Goal: Entertainment & Leisure: Consume media (video, audio)

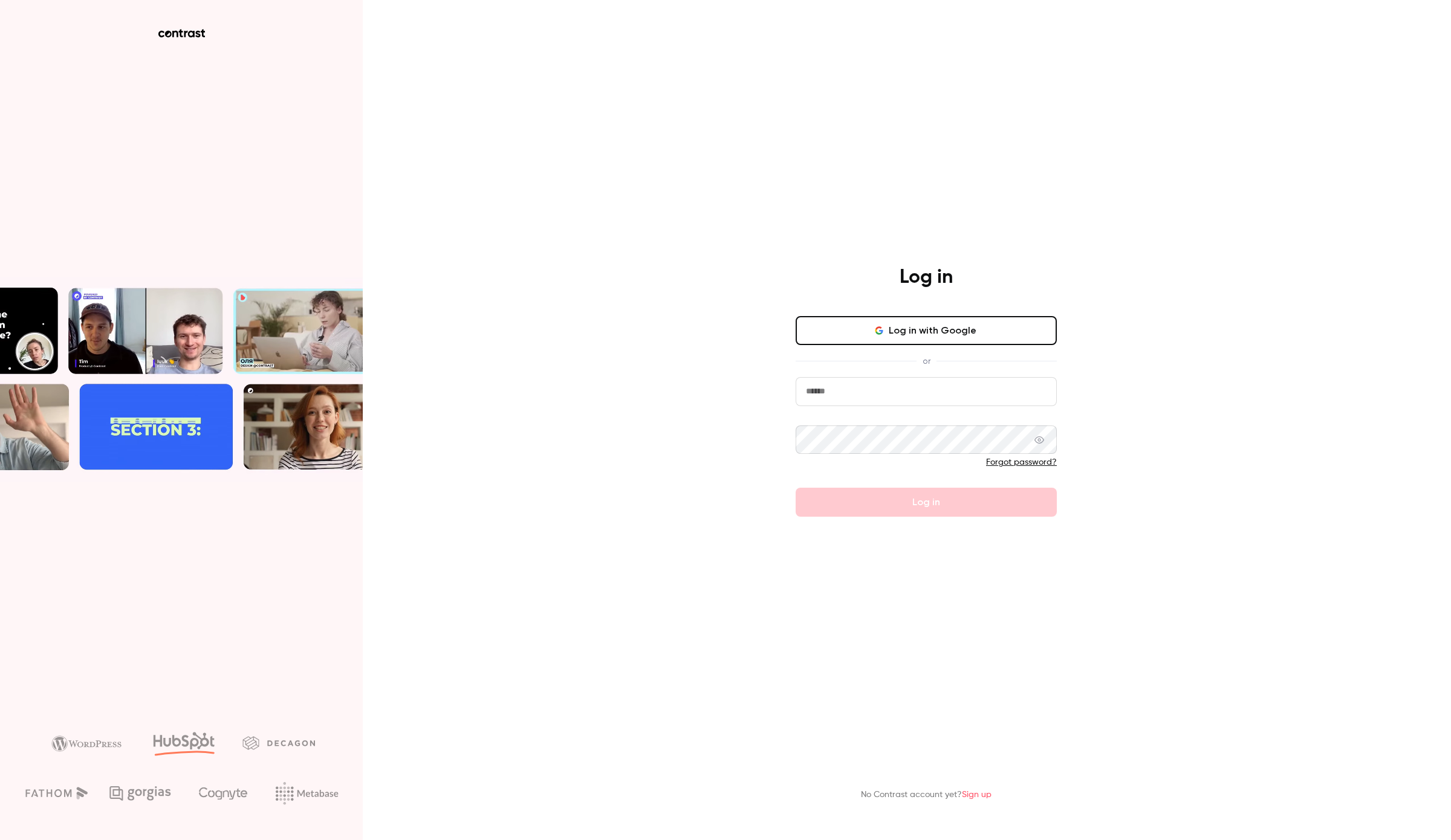
type input "**********"
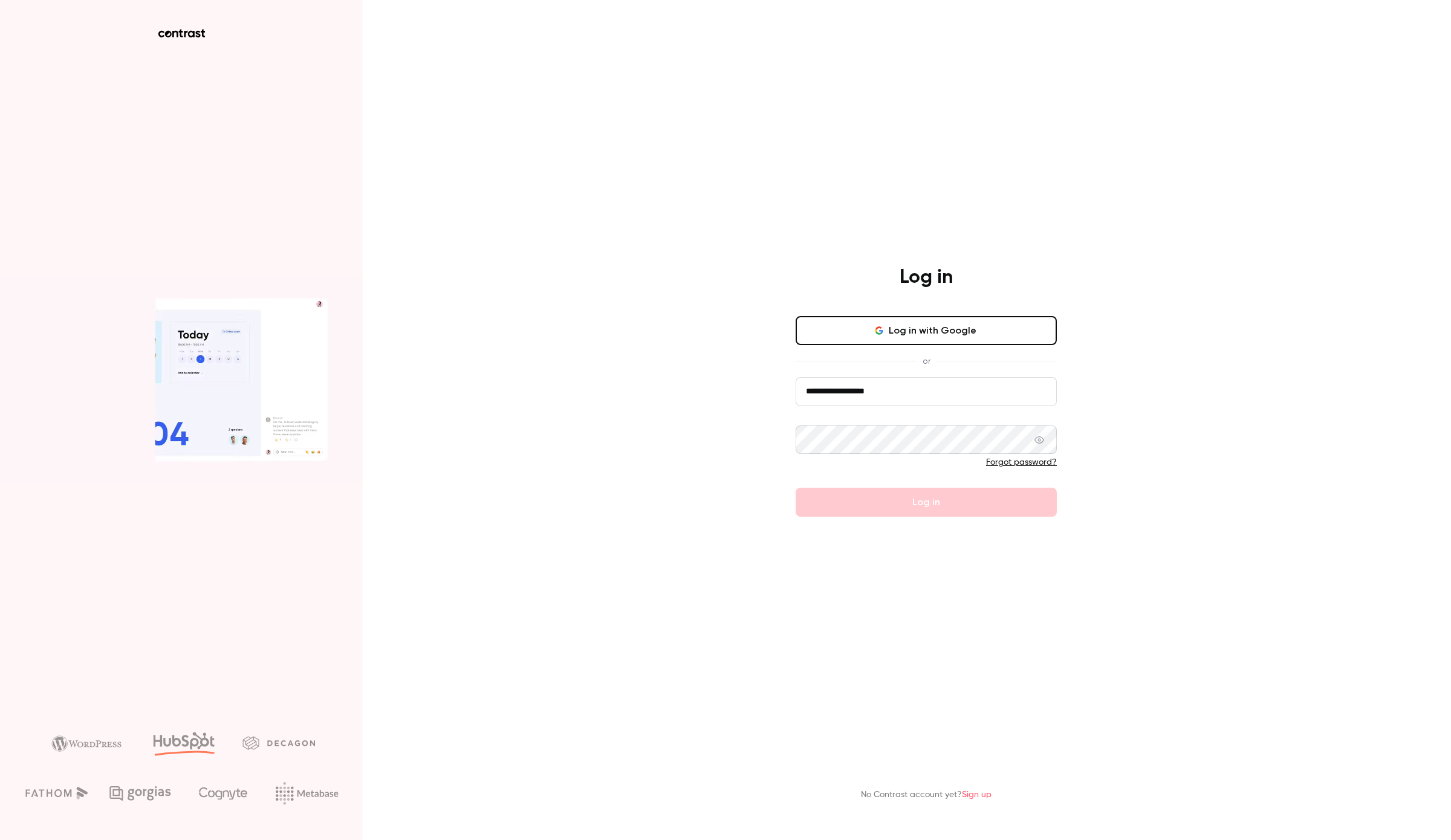
drag, startPoint x: 885, startPoint y: 387, endPoint x: 879, endPoint y: 383, distance: 7.2
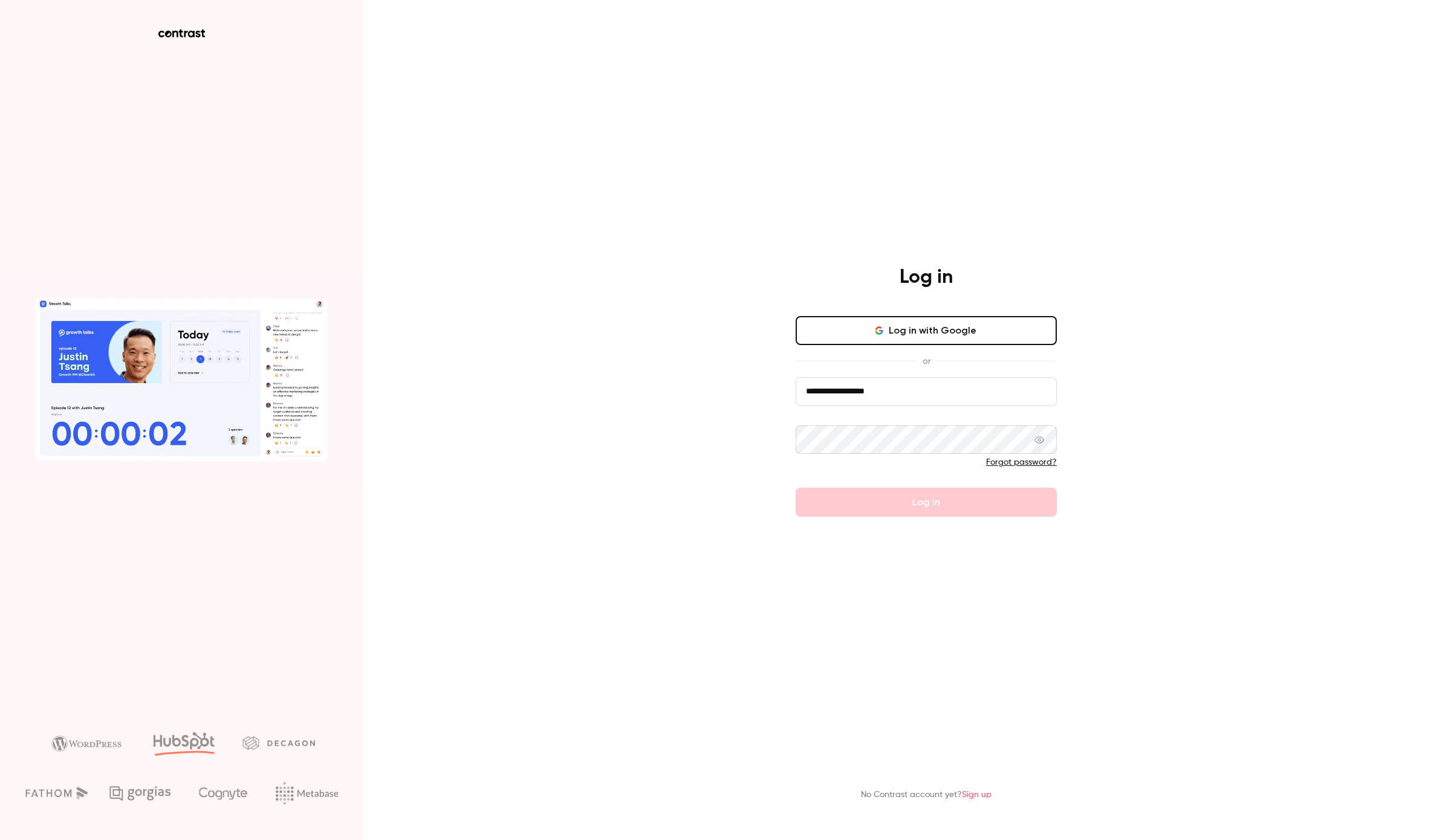
click at [885, 387] on input "**********" at bounding box center [927, 391] width 261 height 29
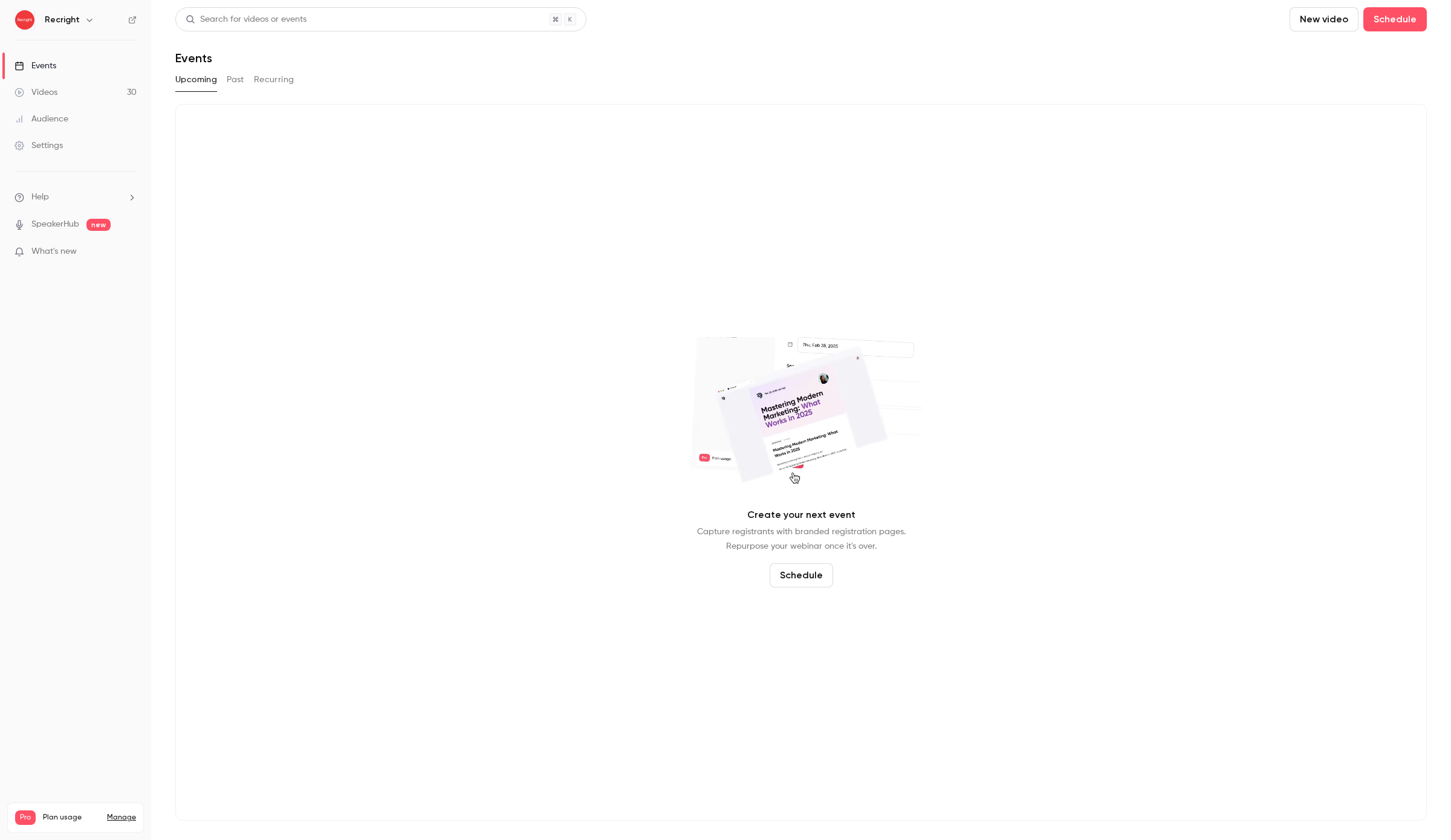
click at [64, 110] on link "Audience" at bounding box center [75, 119] width 151 height 27
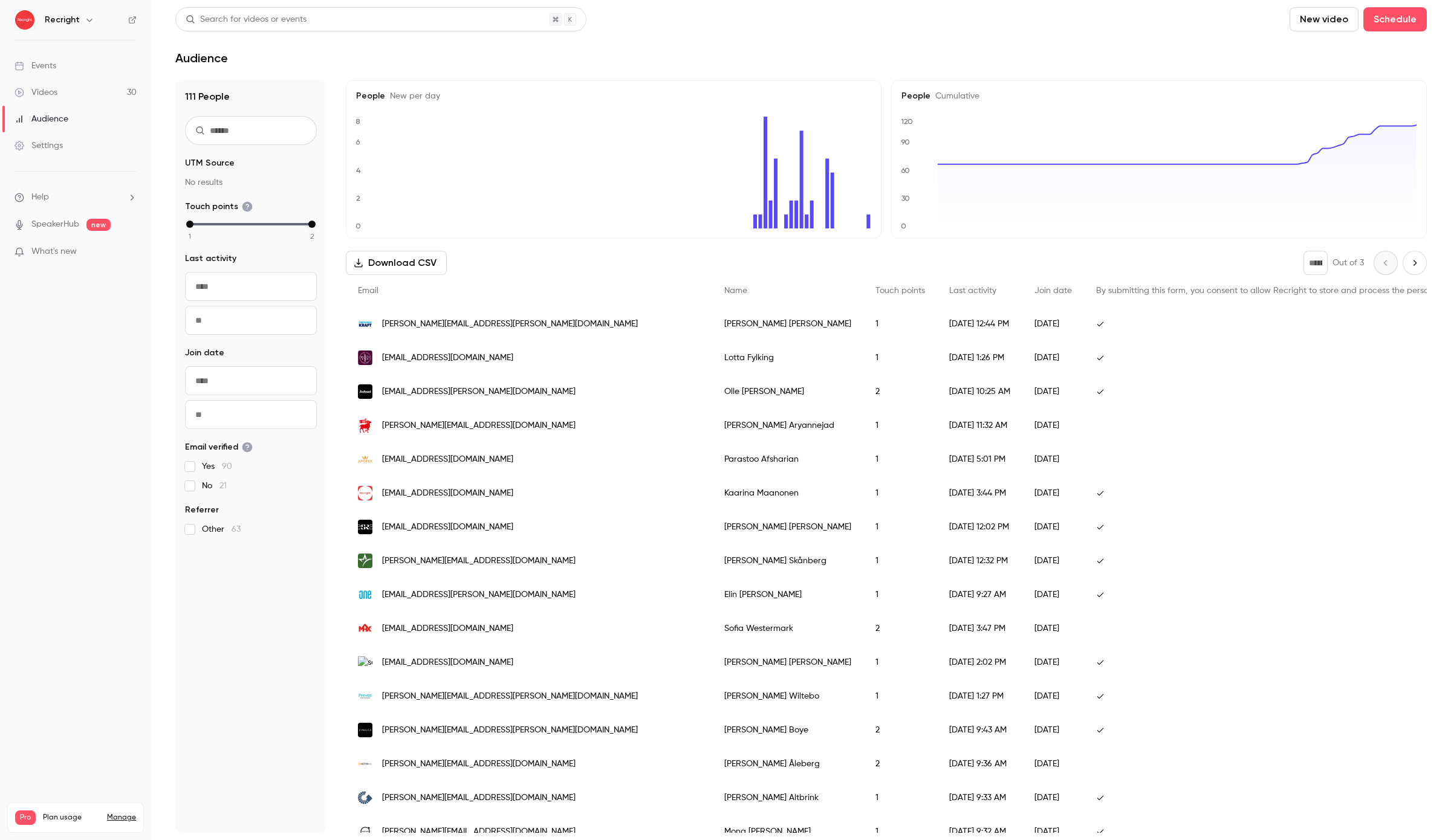
click at [43, 89] on div "Videos" at bounding box center [36, 92] width 43 height 12
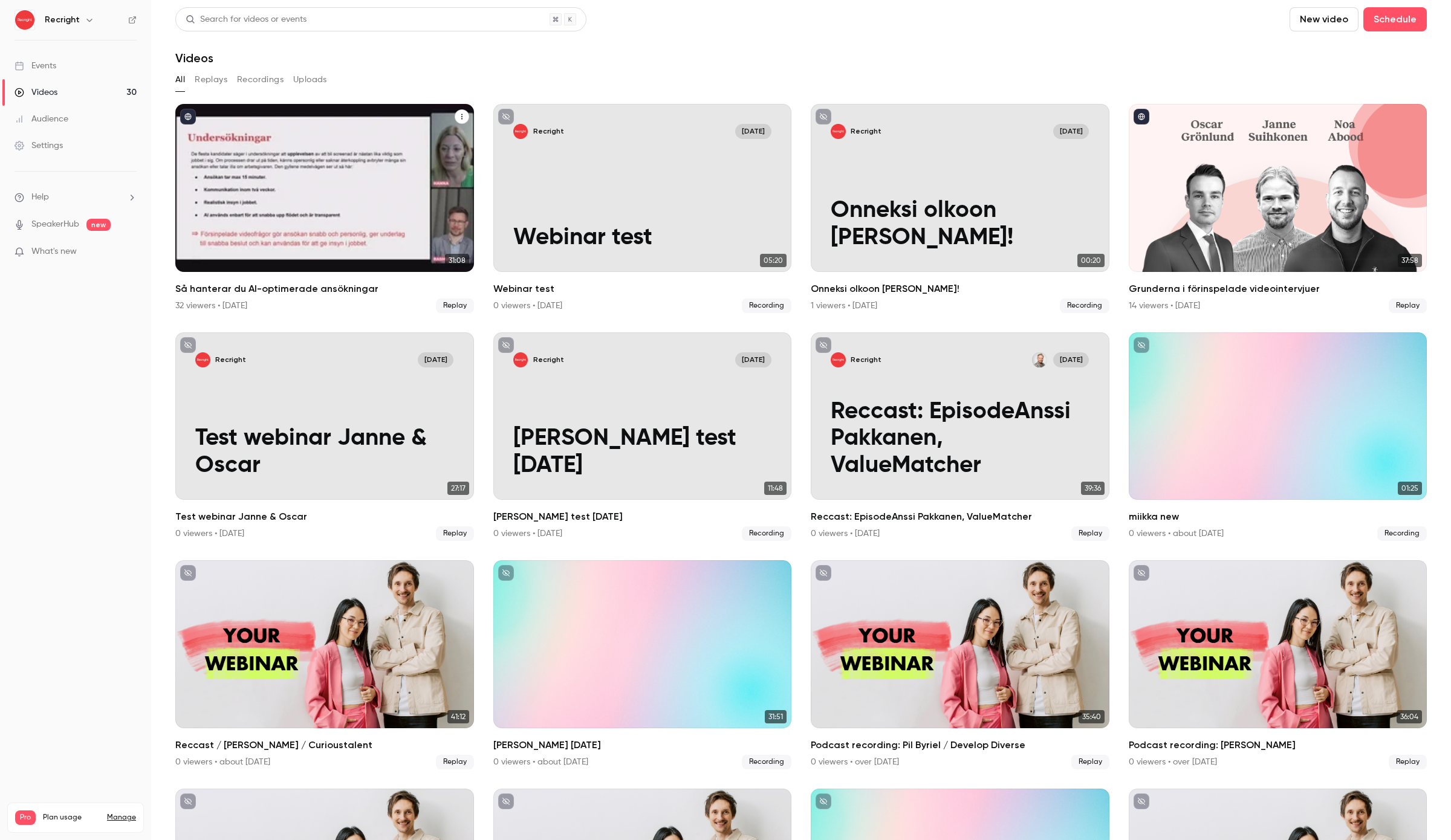
click at [300, 217] on div "Så hanterar du AI-optimerade ansökningar" at bounding box center [324, 187] width 298 height 168
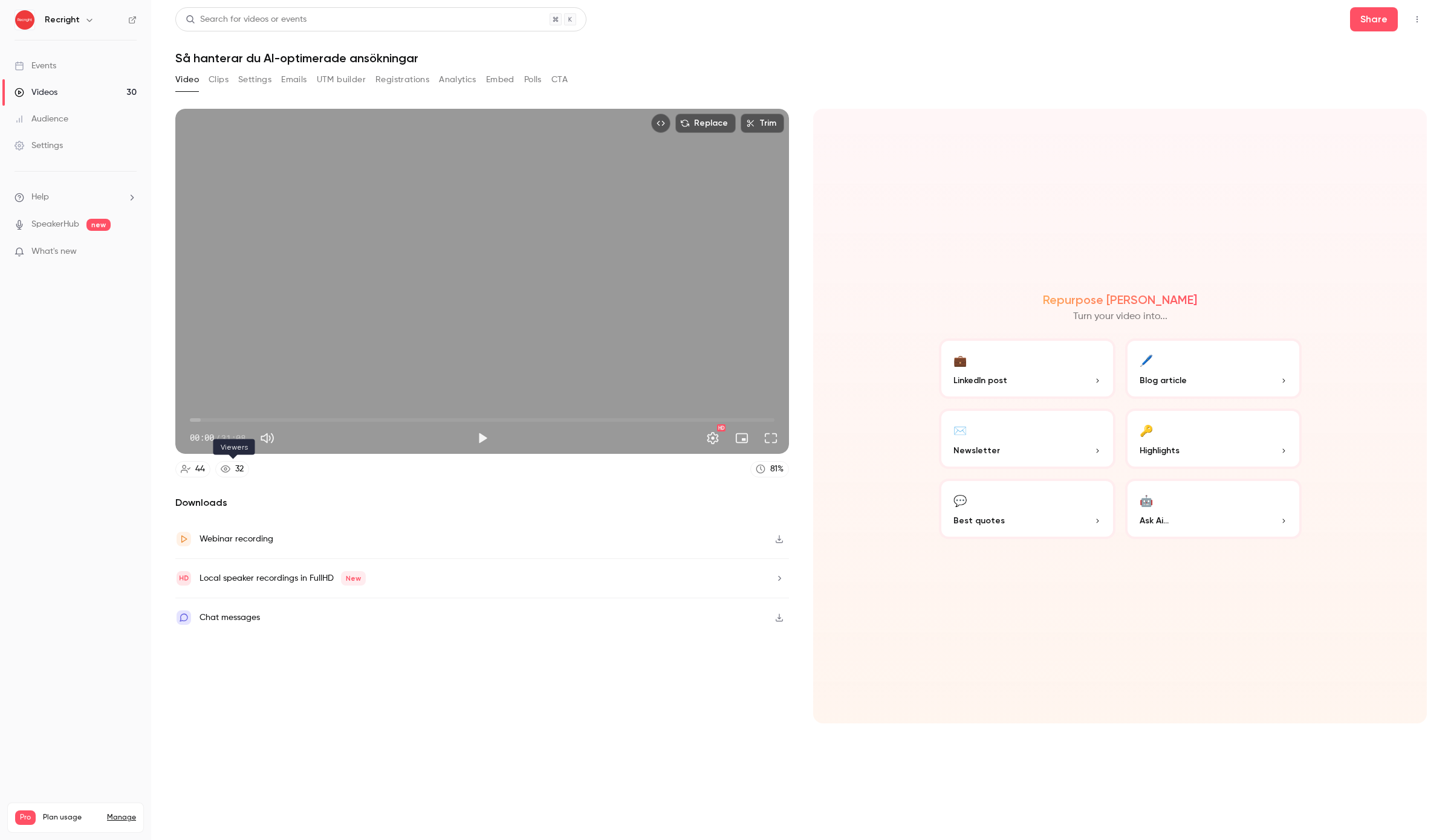
click at [235, 469] on div "32" at bounding box center [239, 470] width 8 height 13
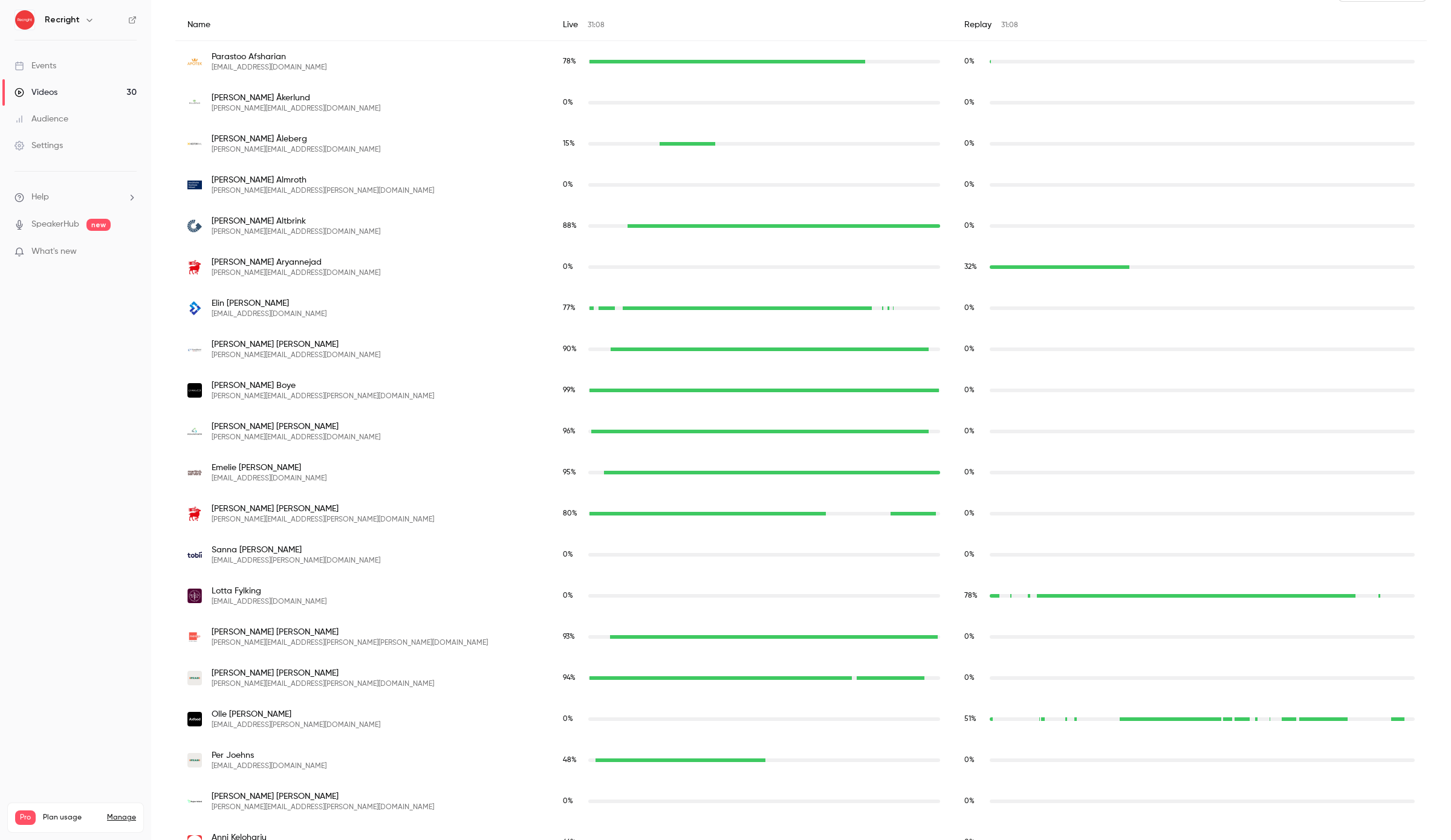
scroll to position [472, 0]
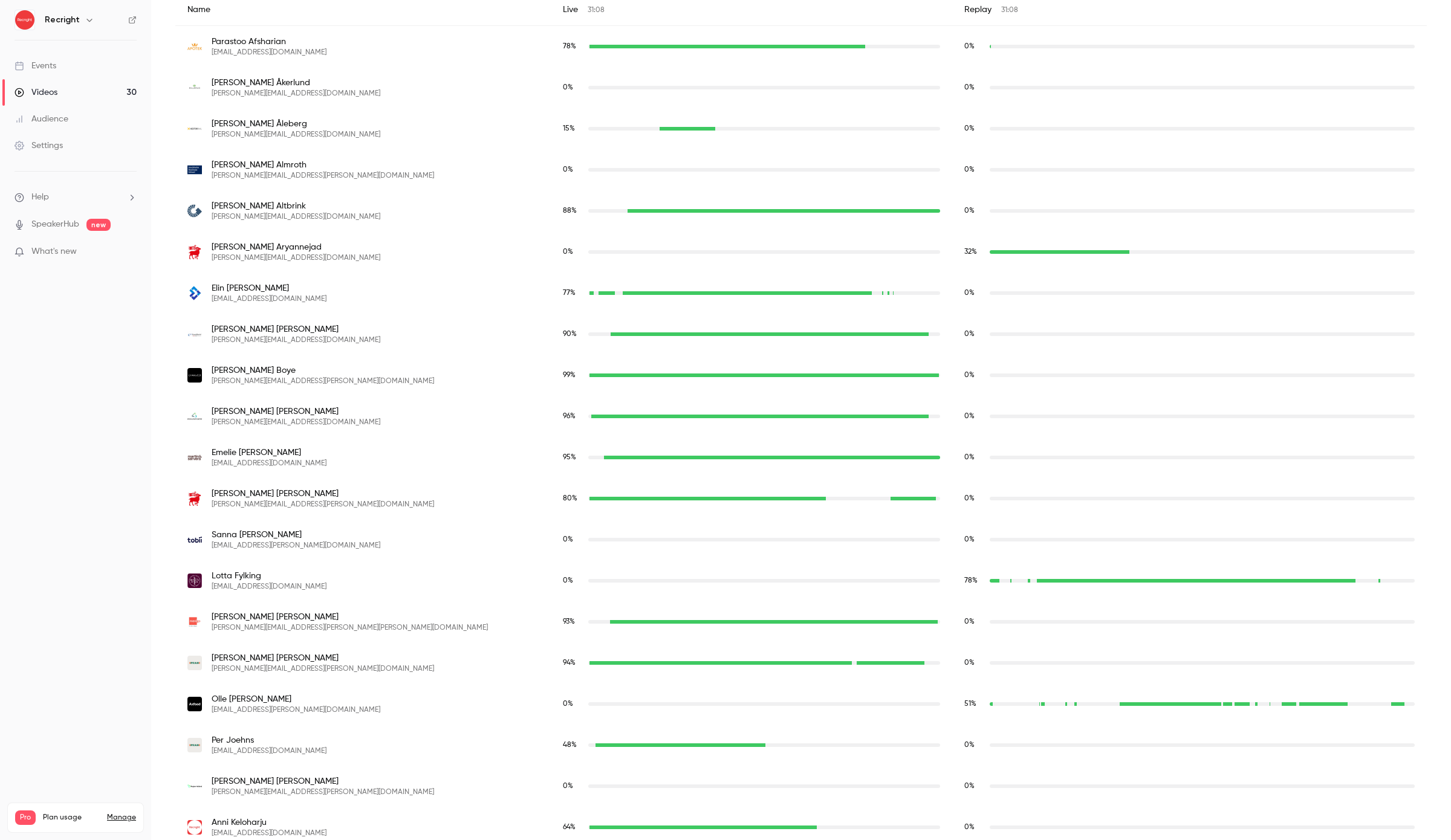
click at [1154, 257] on div "32 %" at bounding box center [1190, 252] width 450 height 11
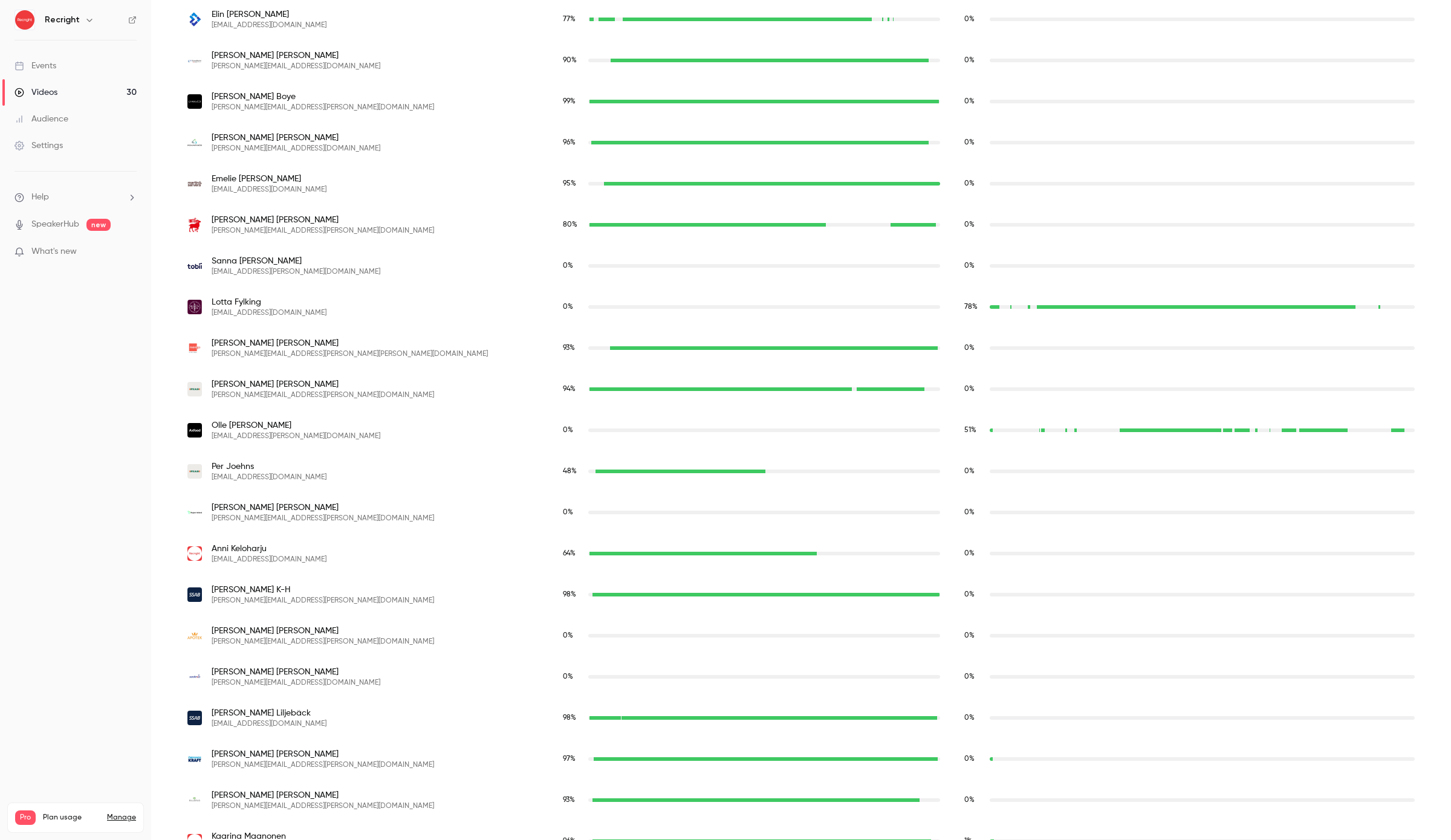
scroll to position [0, 0]
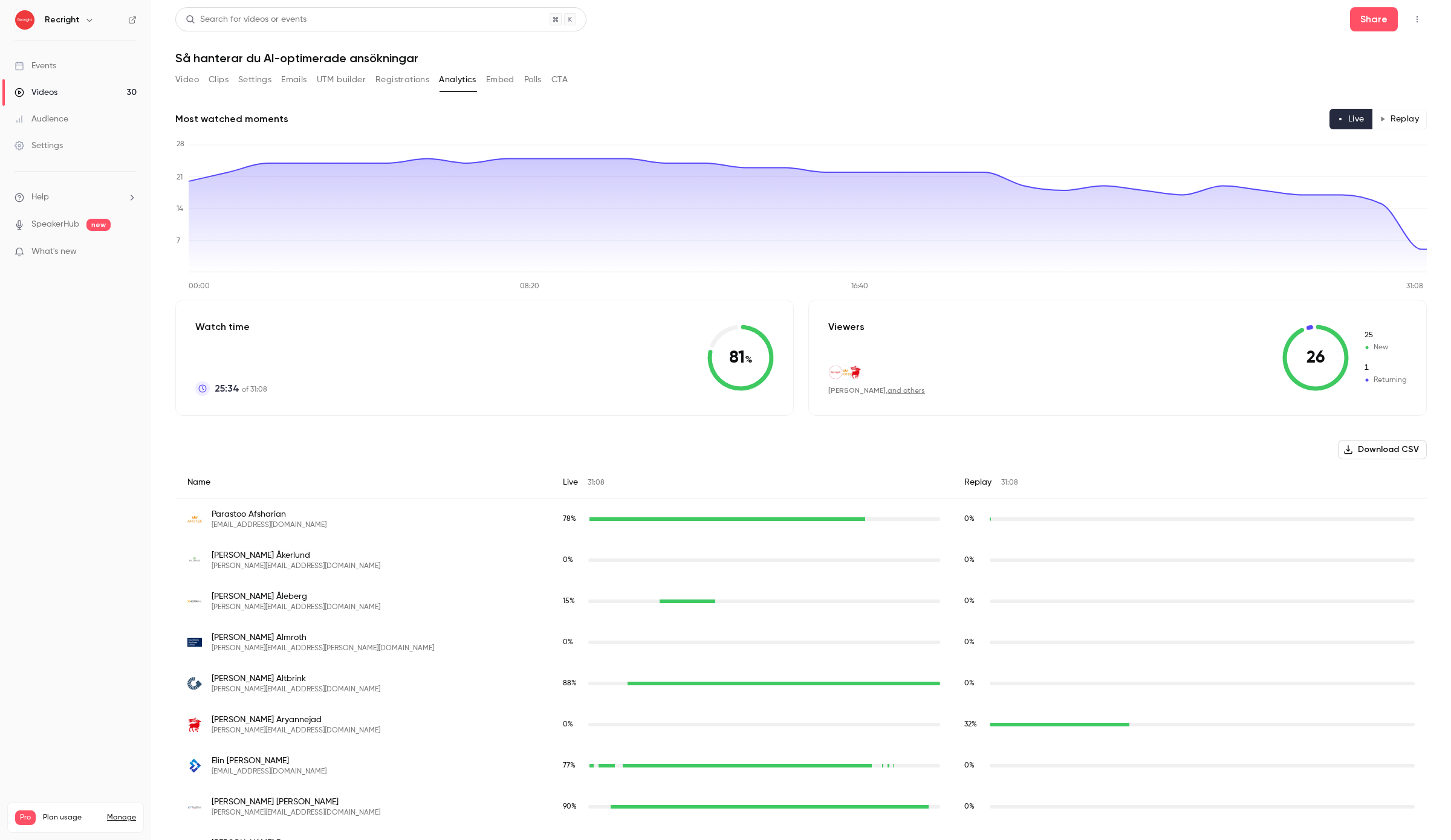
click at [1394, 117] on button "Replay" at bounding box center [1398, 119] width 55 height 20
